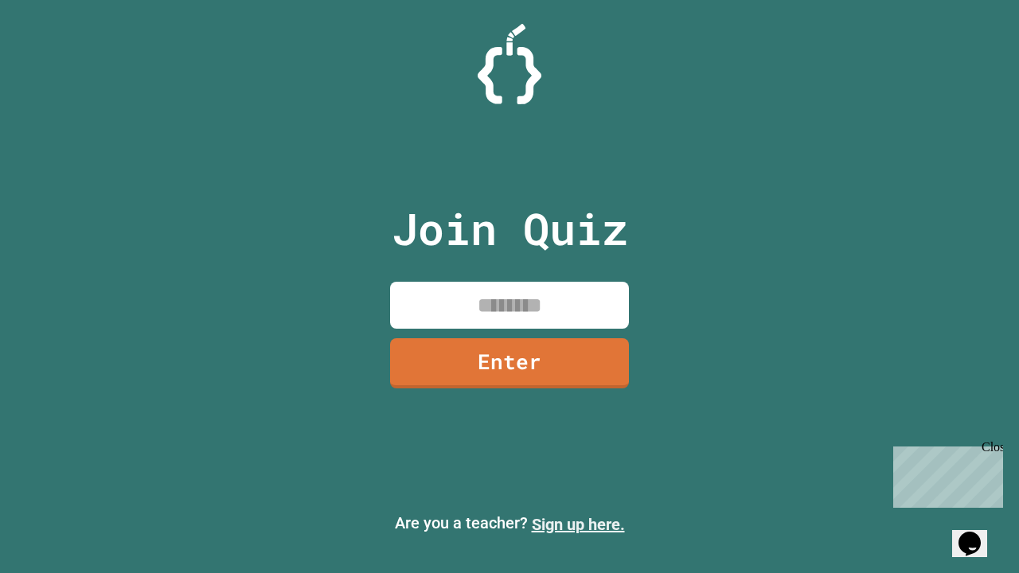
click at [578, 524] on link "Sign up here." at bounding box center [578, 524] width 93 height 19
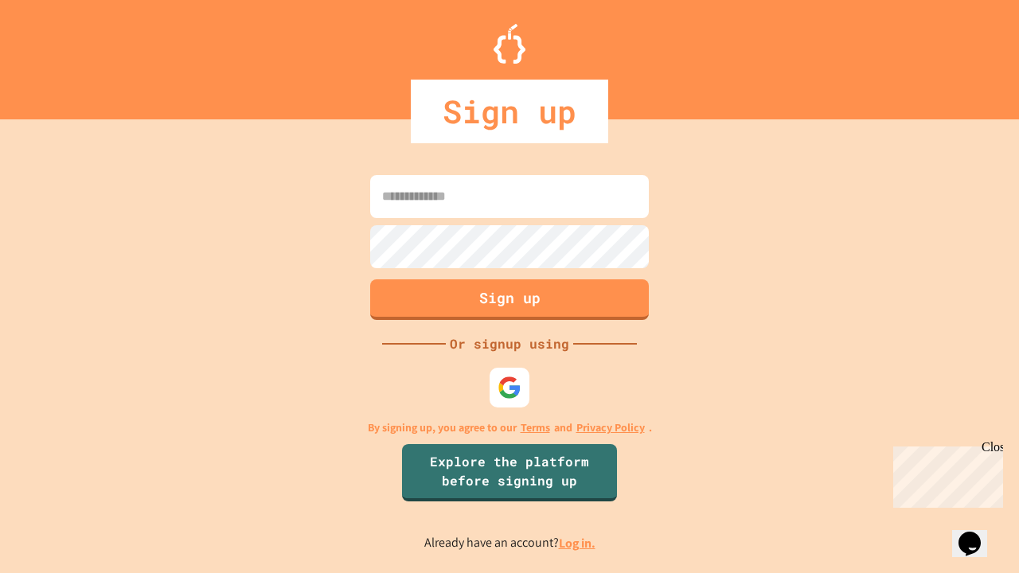
click at [578, 543] on link "Log in." at bounding box center [577, 543] width 37 height 17
